Goal: Task Accomplishment & Management: Use online tool/utility

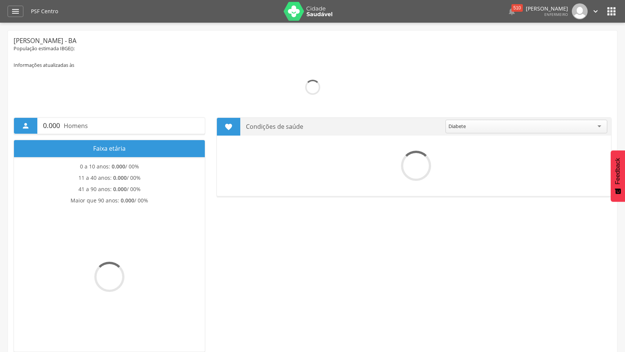
click at [16, 12] on icon "" at bounding box center [15, 11] width 9 height 9
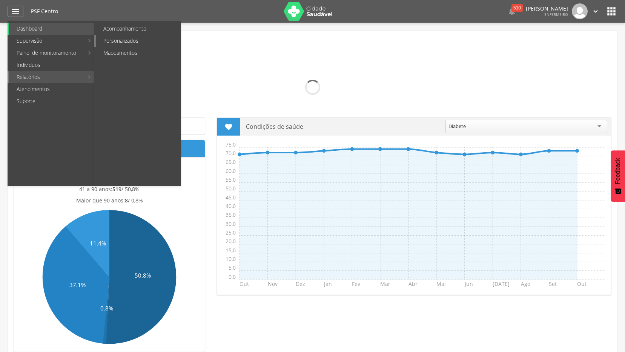
click at [123, 43] on link "Personalizados" at bounding box center [138, 41] width 85 height 12
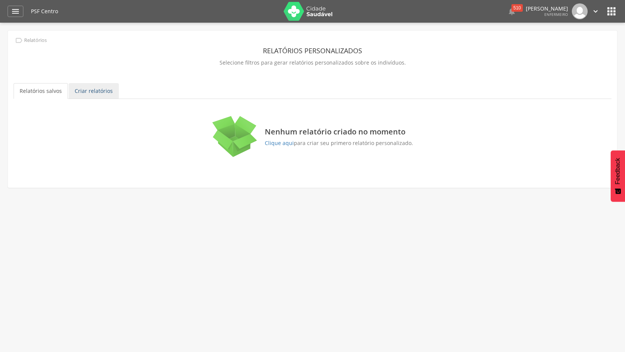
click at [94, 92] on link "Criar relatórios" at bounding box center [94, 91] width 50 height 16
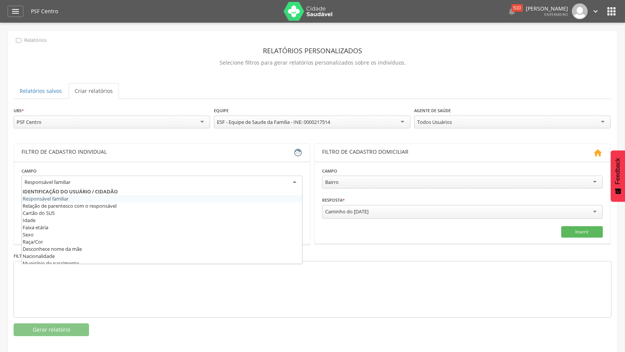
click at [159, 179] on div "Responsável familiar" at bounding box center [162, 182] width 281 height 14
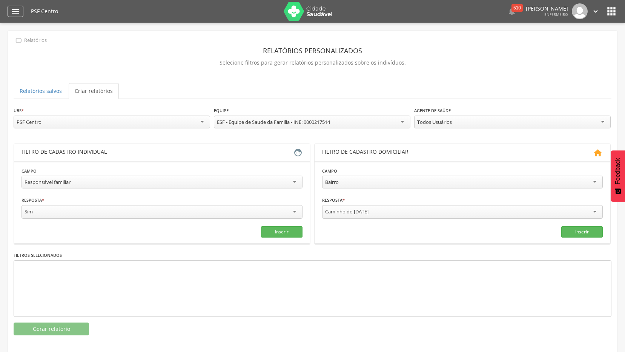
click at [16, 9] on icon "" at bounding box center [15, 11] width 9 height 9
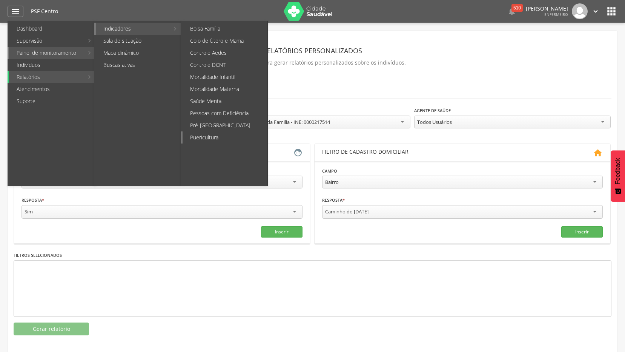
click at [212, 140] on link "Puericultura" at bounding box center [225, 137] width 85 height 12
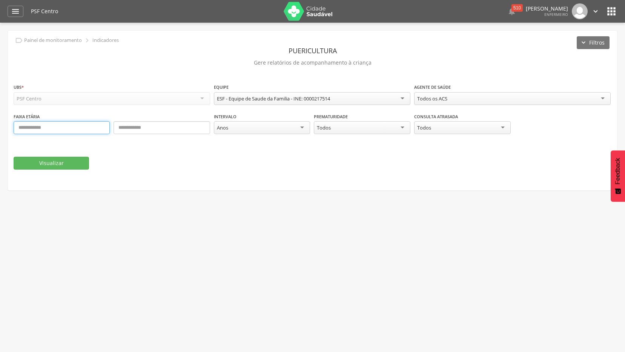
click at [66, 122] on input "text" at bounding box center [62, 127] width 96 height 13
type input "*"
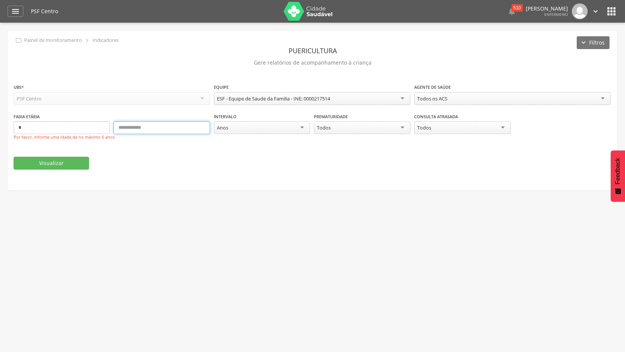
click at [133, 125] on input "text" at bounding box center [162, 127] width 96 height 13
type input "**"
click at [262, 281] on div " Supervisão  Distritos  Ubs Coordenador: - [PERSON_NAME] / BA Intervalo de T…" at bounding box center [312, 199] width 625 height 352
click at [12, 8] on icon "" at bounding box center [15, 11] width 9 height 9
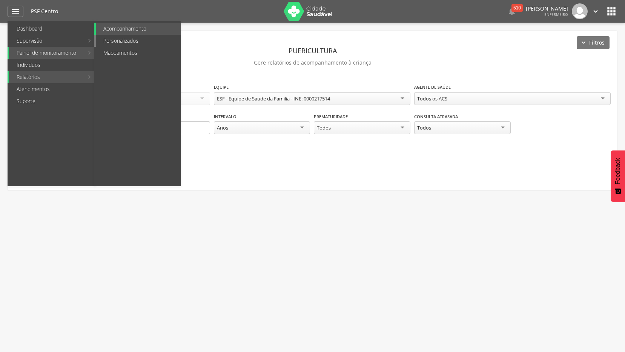
click at [127, 44] on link "Personalizados" at bounding box center [138, 41] width 85 height 12
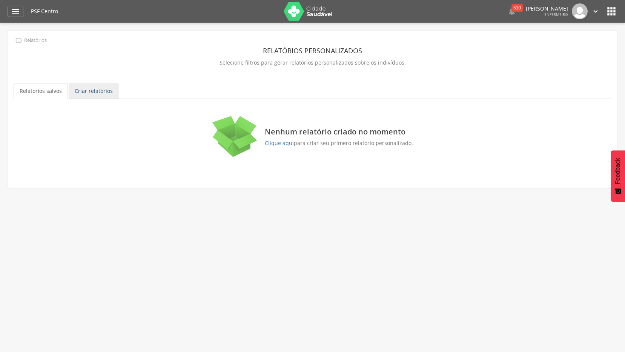
click at [98, 93] on link "Criar relatórios" at bounding box center [94, 91] width 50 height 16
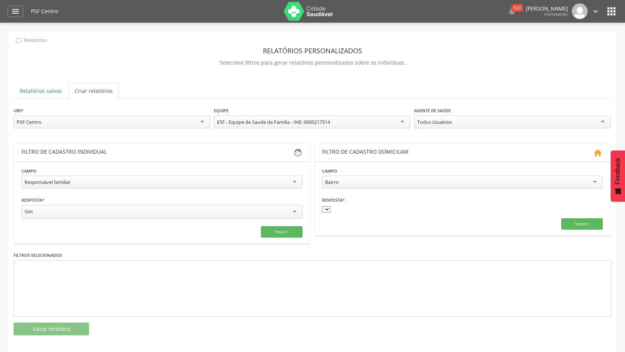
click at [117, 175] on div "**********" at bounding box center [162, 179] width 281 height 24
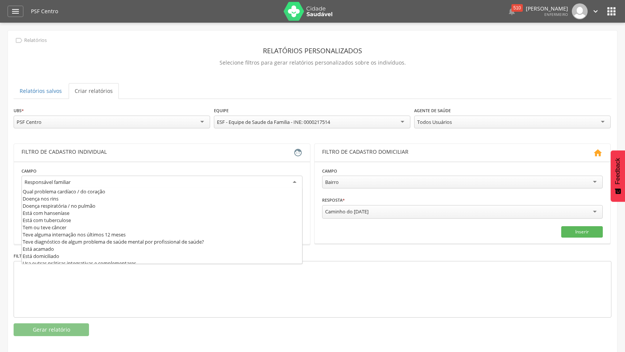
scroll to position [7, 0]
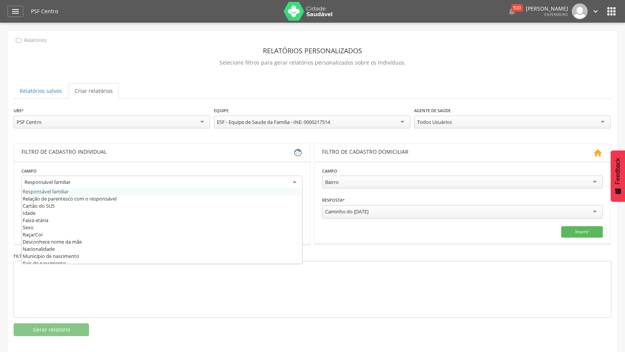
click at [117, 181] on div "Responsável familiar" at bounding box center [162, 182] width 281 height 14
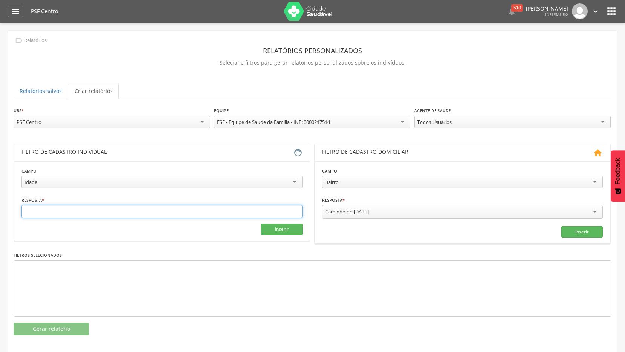
click at [55, 215] on input "text" at bounding box center [162, 211] width 281 height 13
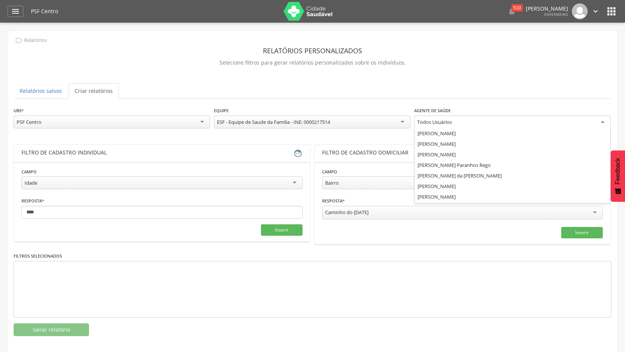
scroll to position [9, 0]
click at [518, 121] on div "Todos Usuários" at bounding box center [512, 122] width 197 height 14
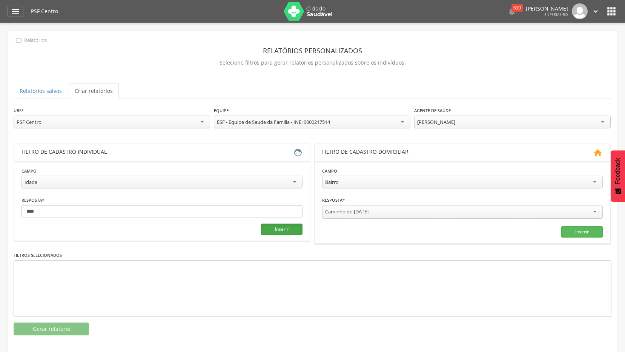
click at [280, 231] on button "Inserir" at bounding box center [282, 228] width 42 height 11
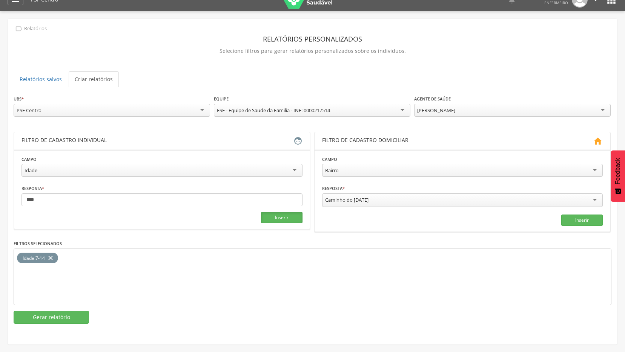
scroll to position [23, 0]
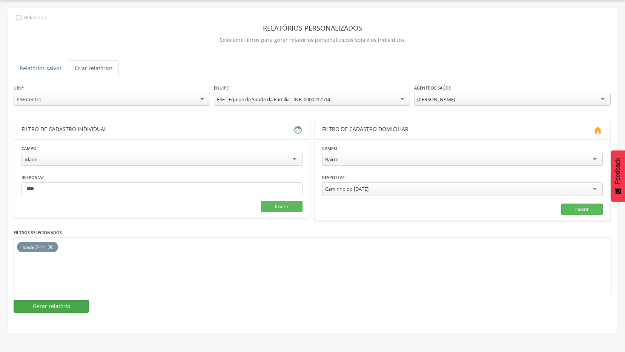
click at [43, 307] on button "Gerar relatório" at bounding box center [51, 306] width 75 height 13
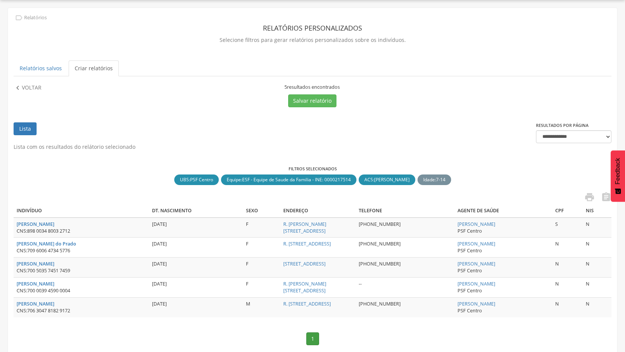
scroll to position [45, 0]
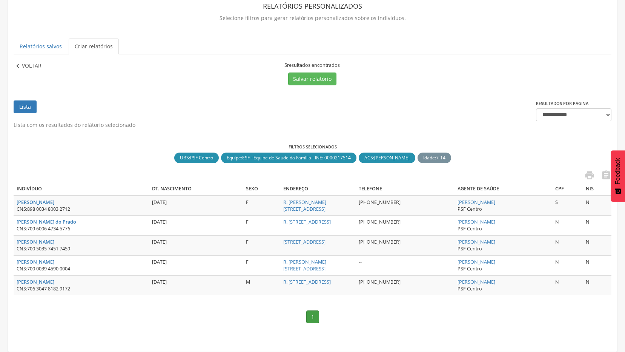
click at [30, 66] on p "Voltar" at bounding box center [32, 66] width 20 height 8
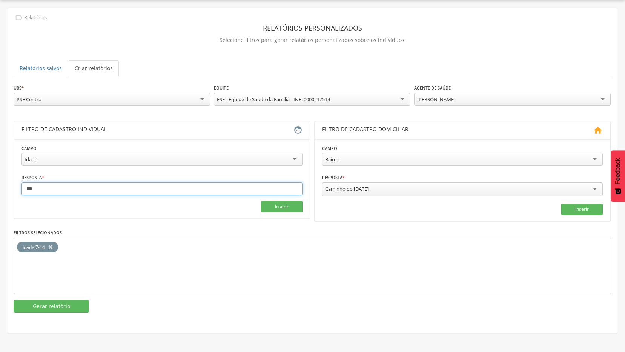
click at [36, 191] on input "***" at bounding box center [162, 188] width 281 height 13
drag, startPoint x: 36, startPoint y: 191, endPoint x: 17, endPoint y: 198, distance: 20.1
click at [17, 198] on section "Campo ***** Idade Responsável familiar Relação de parentesco com o responsável …" at bounding box center [162, 177] width 296 height 79
click at [54, 244] on icon "close" at bounding box center [51, 246] width 8 height 11
drag, startPoint x: 40, startPoint y: 183, endPoint x: 16, endPoint y: 191, distance: 25.2
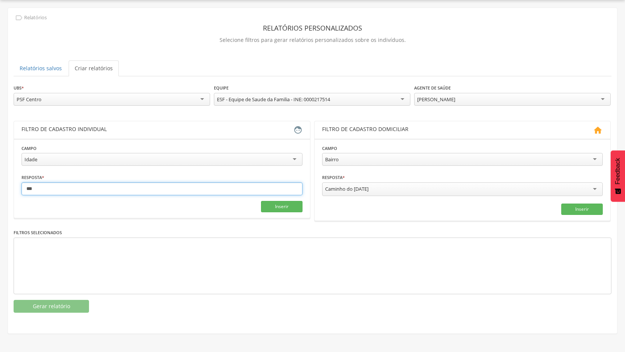
click at [16, 191] on section "Campo ***** Idade Responsável familiar Relação de parentesco com o responsável …" at bounding box center [162, 177] width 296 height 79
type input "*"
click at [205, 218] on section "Filtro de cadastro individual  Campo ***** Idade Responsável familiar Relação …" at bounding box center [162, 169] width 297 height 97
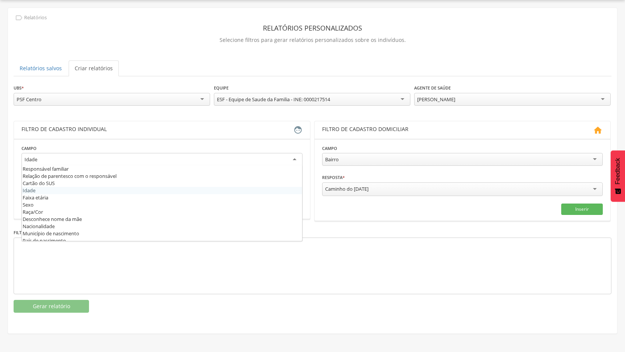
click at [139, 153] on div "Idade" at bounding box center [162, 160] width 281 height 14
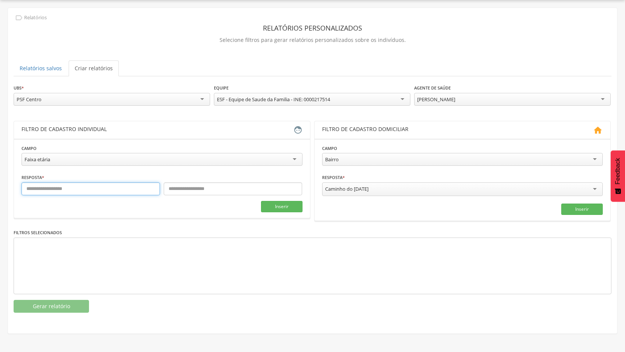
click at [40, 192] on input "text" at bounding box center [91, 188] width 138 height 13
type input "*"
click at [208, 190] on input "text" at bounding box center [233, 188] width 138 height 13
type input "*"
type input "**"
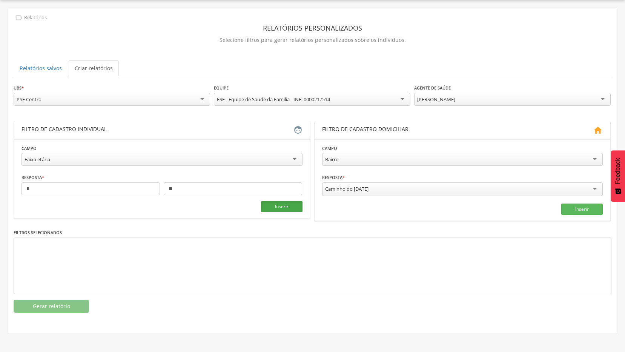
click at [291, 211] on button "Inserir" at bounding box center [282, 206] width 42 height 11
click at [39, 304] on button "Gerar relatório" at bounding box center [51, 306] width 75 height 13
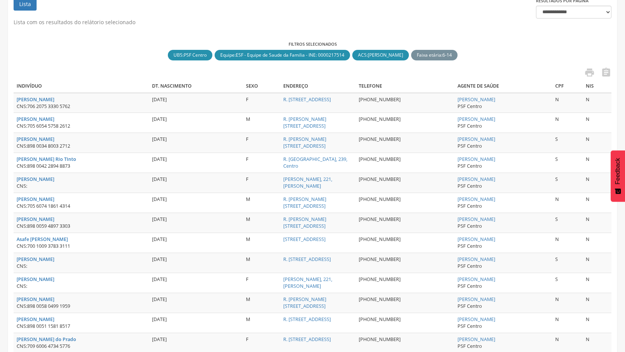
scroll to position [16, 0]
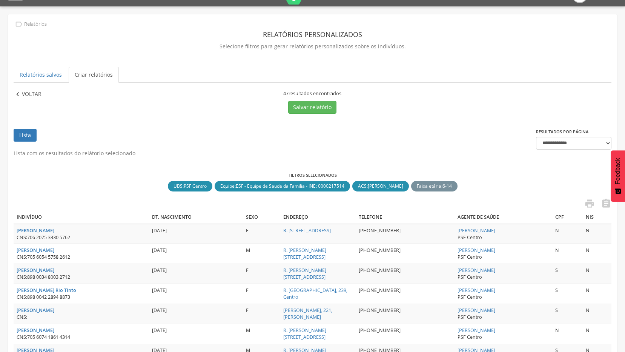
click at [40, 93] on p "Voltar" at bounding box center [32, 94] width 20 height 8
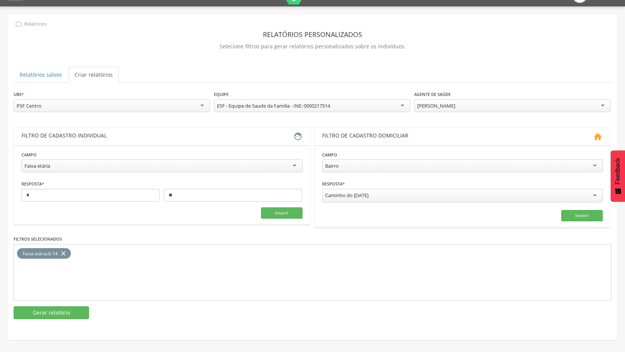
click at [487, 99] on div "[PERSON_NAME]" at bounding box center [512, 105] width 197 height 13
click at [51, 309] on button "Gerar relatório" at bounding box center [51, 312] width 75 height 13
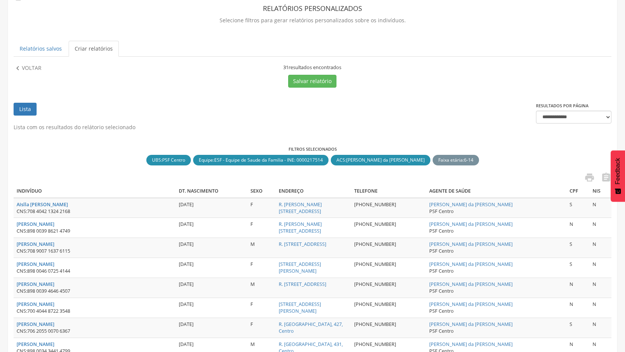
scroll to position [36, 0]
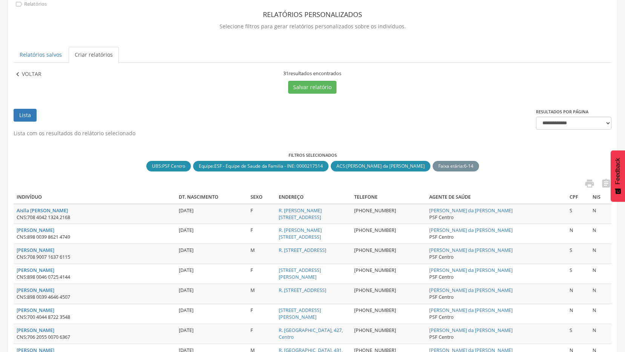
click at [18, 72] on icon "" at bounding box center [18, 74] width 8 height 8
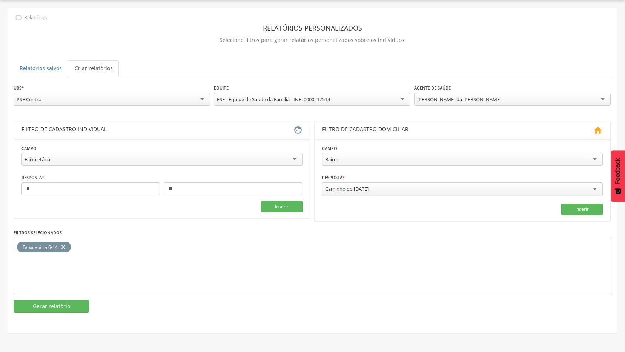
scroll to position [23, 0]
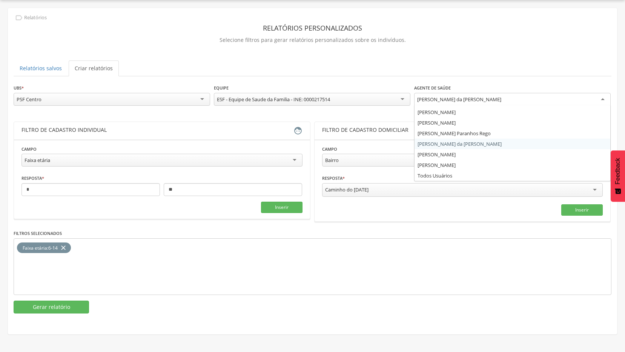
click at [464, 95] on div "[PERSON_NAME] da [PERSON_NAME]" at bounding box center [512, 100] width 197 height 14
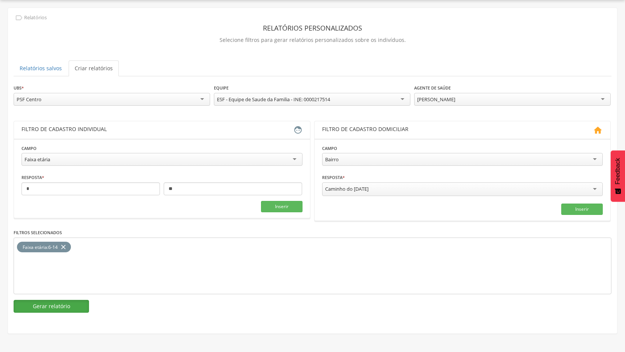
click at [54, 301] on button "Gerar relatório" at bounding box center [51, 306] width 75 height 13
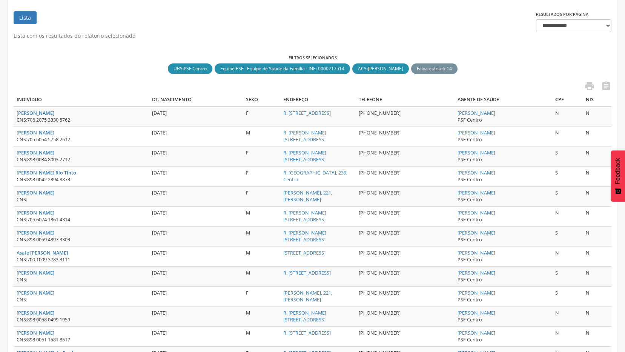
scroll to position [98, 0]
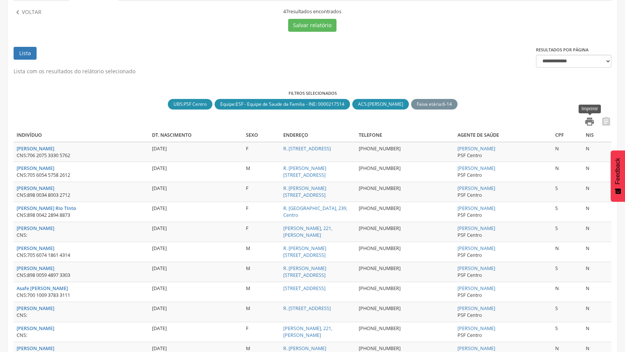
click at [593, 123] on icon "" at bounding box center [589, 121] width 11 height 11
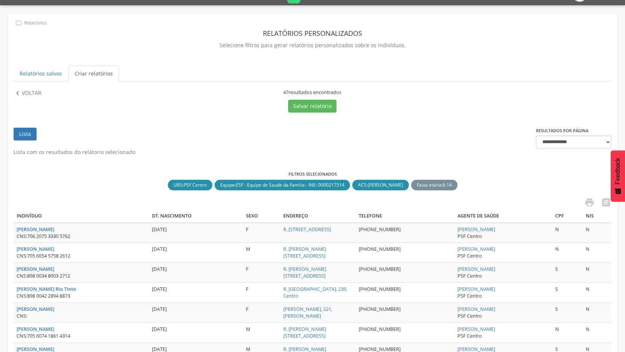
scroll to position [0, 0]
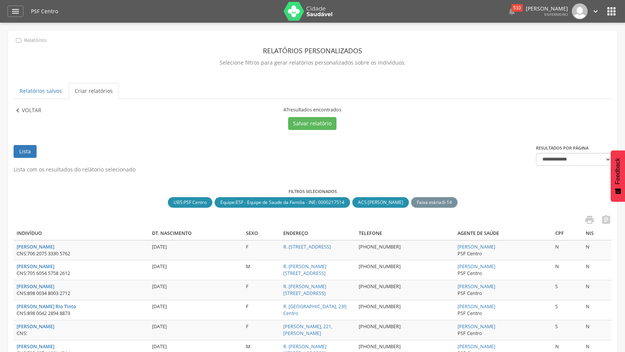
click at [20, 111] on icon "" at bounding box center [18, 110] width 8 height 8
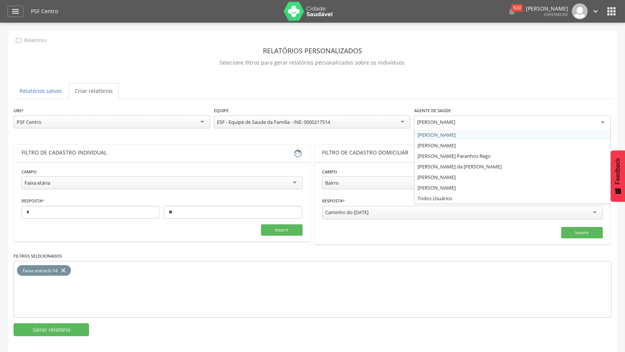
click at [554, 125] on div "[PERSON_NAME]" at bounding box center [512, 122] width 197 height 14
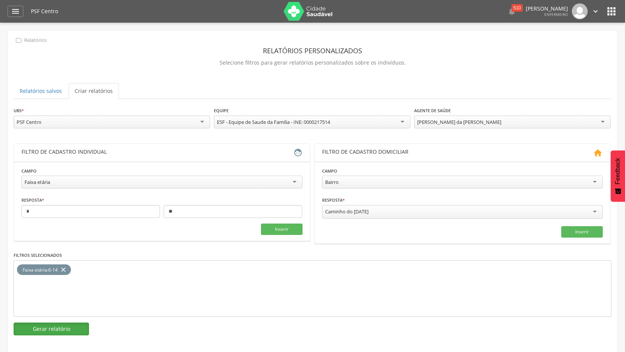
click at [53, 327] on button "Gerar relatório" at bounding box center [51, 328] width 75 height 13
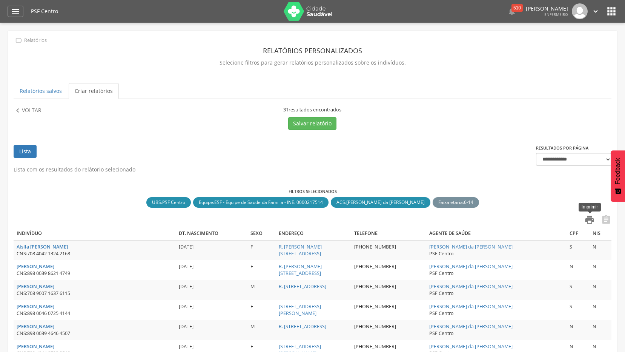
click at [589, 219] on icon "" at bounding box center [589, 219] width 11 height 11
click at [34, 110] on p "Voltar" at bounding box center [32, 110] width 20 height 8
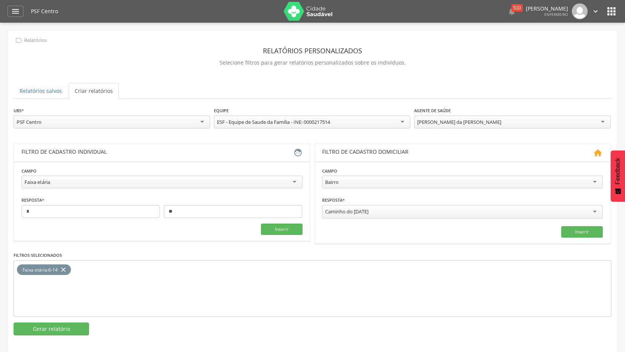
click at [533, 126] on div "[PERSON_NAME] da [PERSON_NAME]" at bounding box center [512, 121] width 197 height 13
click at [46, 326] on button "Gerar relatório" at bounding box center [51, 328] width 75 height 13
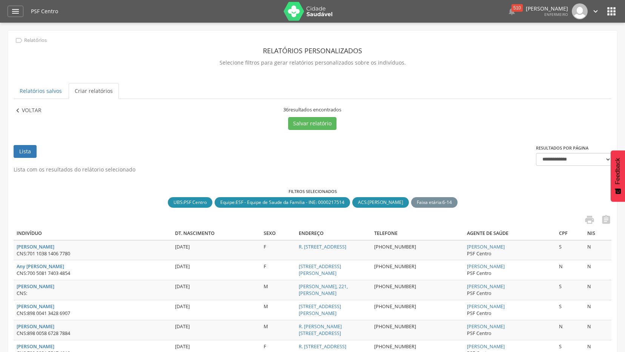
click at [31, 112] on p "Voltar" at bounding box center [32, 110] width 20 height 8
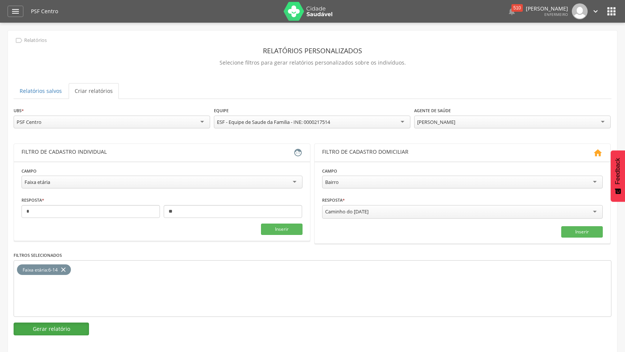
click at [53, 322] on button "Gerar relatório" at bounding box center [51, 328] width 75 height 13
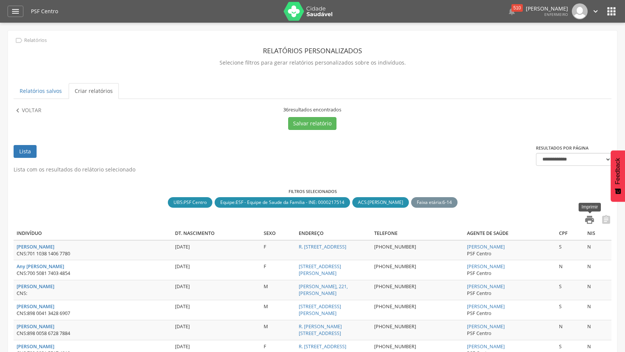
click at [593, 223] on icon "" at bounding box center [589, 219] width 11 height 11
click at [34, 113] on p "Voltar" at bounding box center [32, 110] width 20 height 8
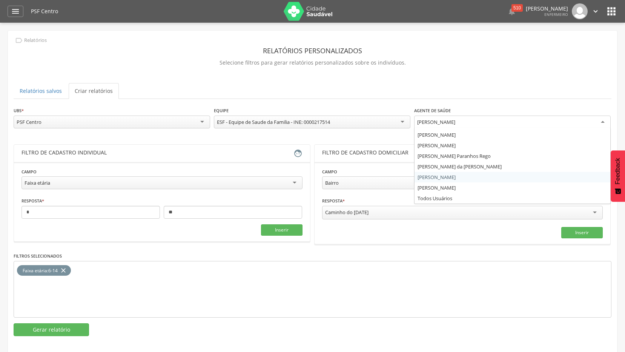
click at [574, 116] on div "[PERSON_NAME]" at bounding box center [512, 122] width 197 height 14
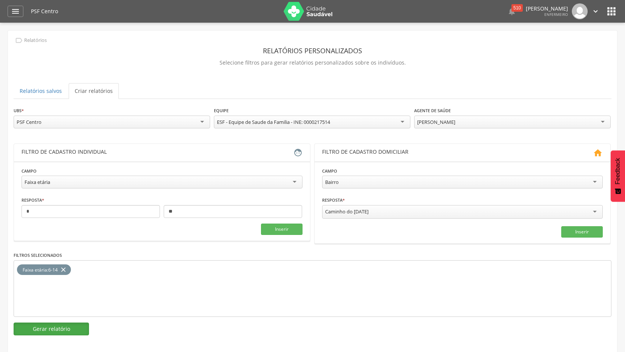
click at [46, 325] on button "Gerar relatório" at bounding box center [51, 328] width 75 height 13
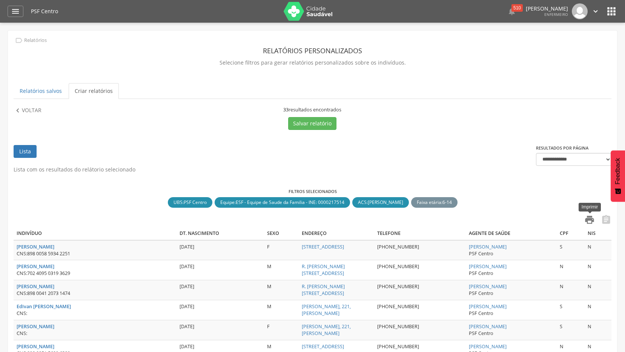
click at [591, 215] on icon "" at bounding box center [589, 219] width 11 height 11
click at [593, 15] on icon "" at bounding box center [596, 11] width 8 height 8
click at [558, 43] on link "Sair" at bounding box center [570, 43] width 60 height 9
